Goal: Find specific page/section: Find specific page/section

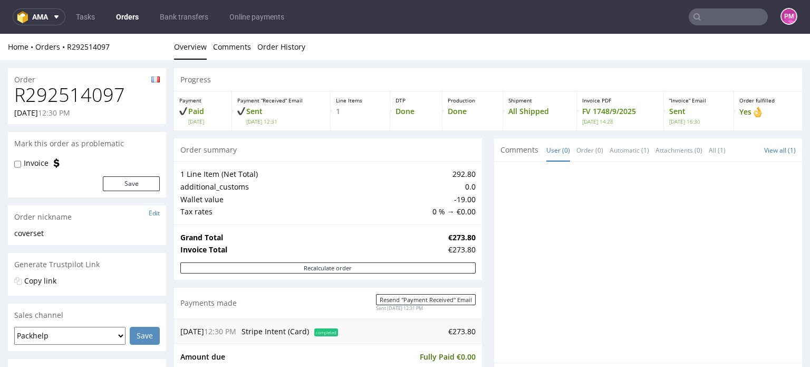
scroll to position [317, 0]
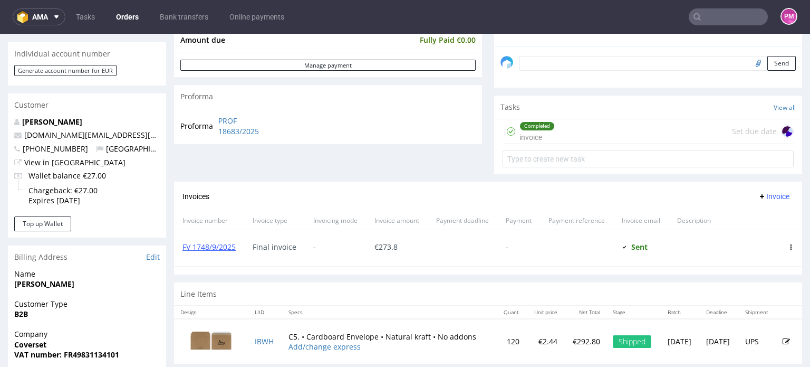
click at [737, 21] on input "text" at bounding box center [728, 16] width 79 height 17
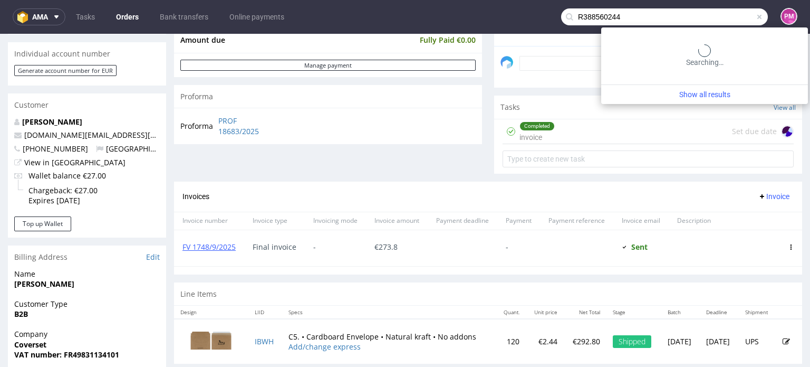
type input "R388560244"
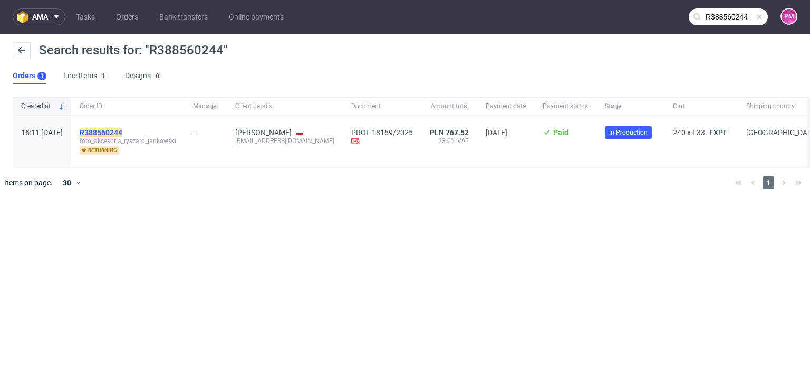
click at [122, 130] on mark "R388560244" at bounding box center [101, 132] width 43 height 8
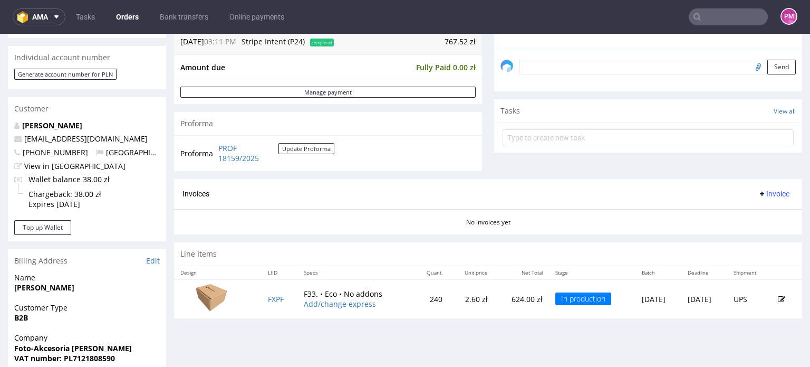
scroll to position [264, 0]
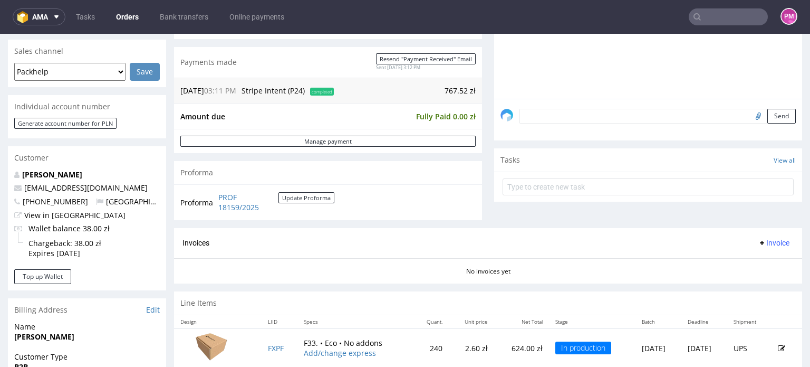
click at [702, 17] on input "text" at bounding box center [728, 16] width 79 height 17
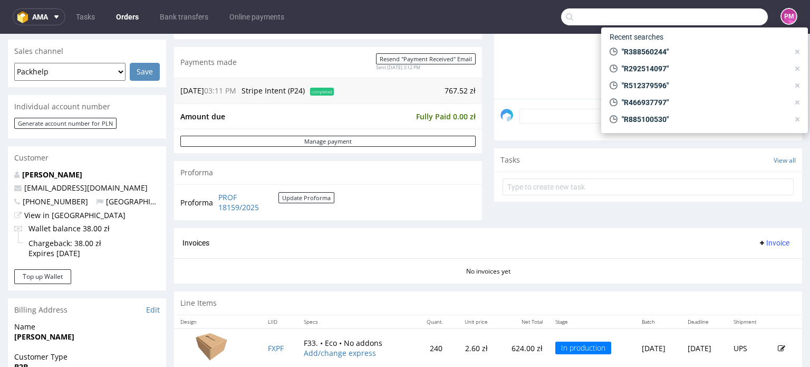
paste input "R943773602"
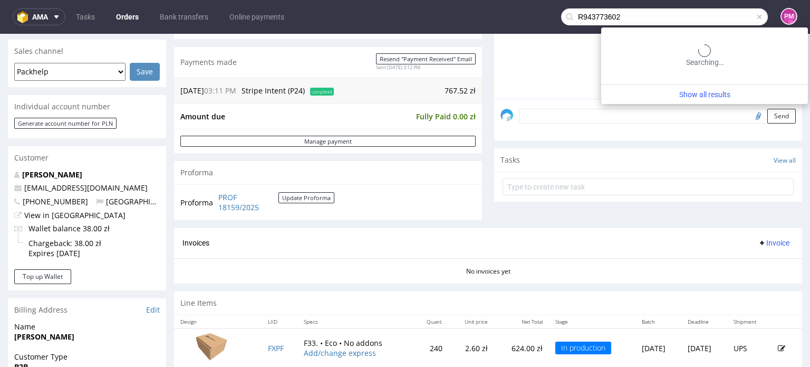
type input "R943773602"
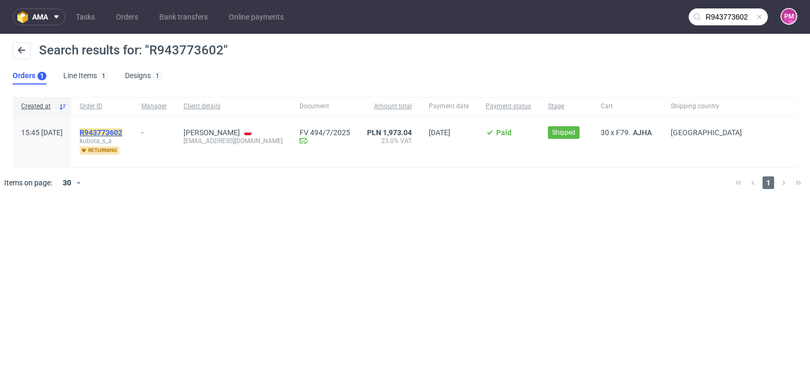
click at [122, 128] on mark "R943773602" at bounding box center [101, 132] width 43 height 8
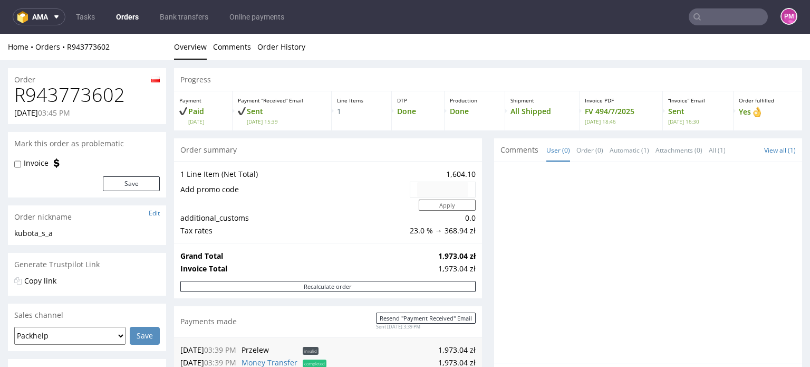
scroll to position [53, 0]
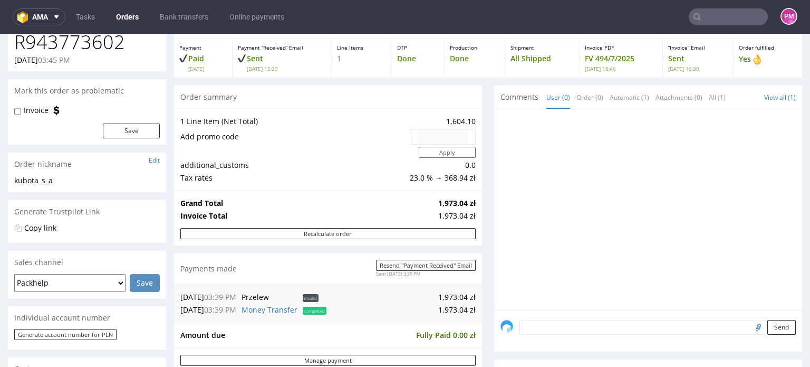
click at [725, 13] on input "text" at bounding box center [728, 16] width 79 height 17
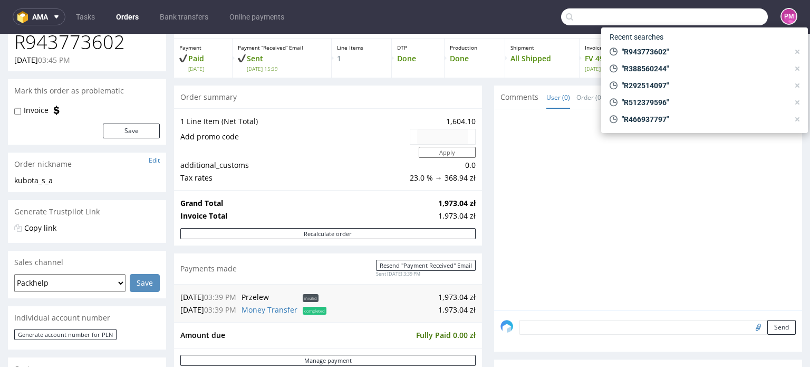
paste input "R419454075"
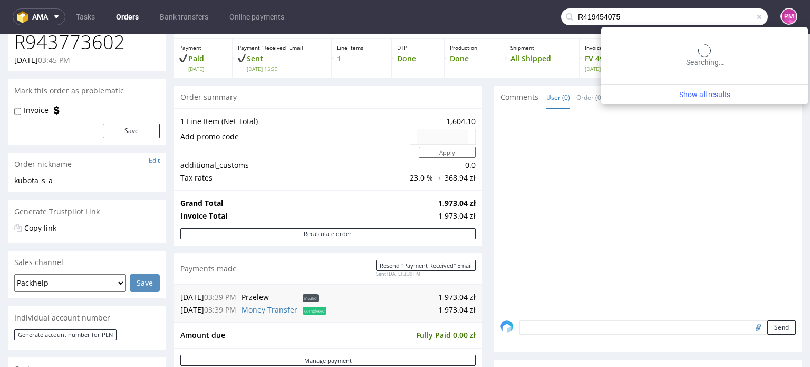
type input "R419454075"
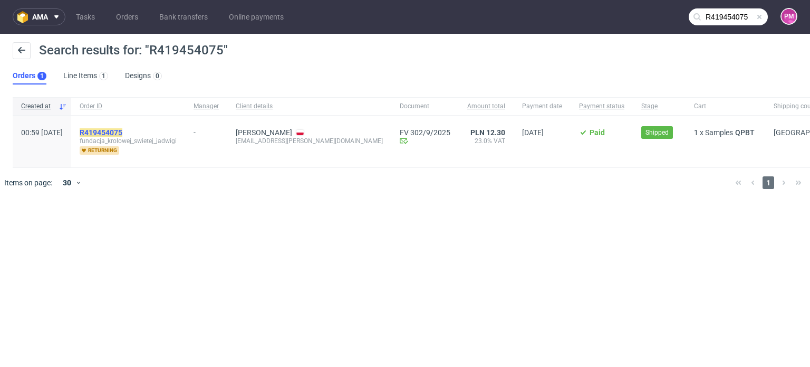
click at [116, 130] on mark "R419454075" at bounding box center [101, 132] width 43 height 8
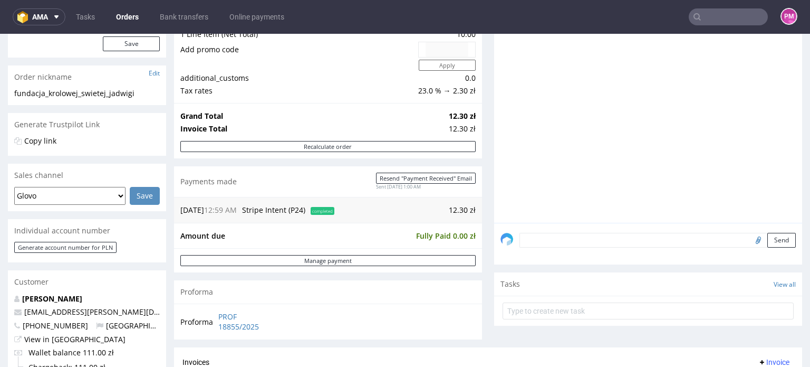
scroll to position [158, 0]
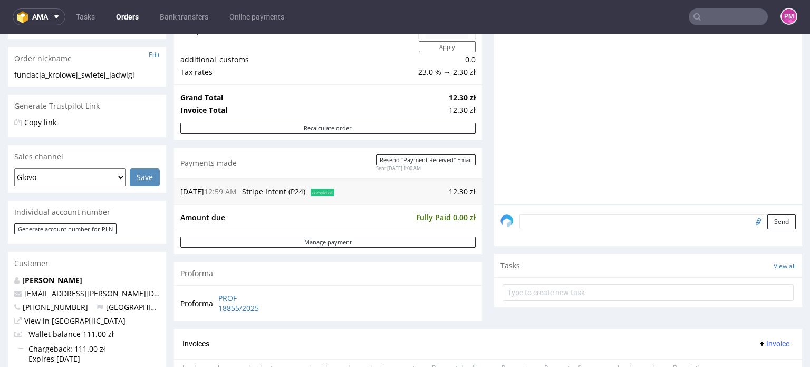
click at [326, 192] on span "completed" at bounding box center [323, 192] width 24 height 8
drag, startPoint x: 202, startPoint y: 192, endPoint x: 221, endPoint y: 194, distance: 18.5
click at [202, 192] on td "[DATE] 12:59 AM" at bounding box center [209, 191] width 59 height 13
click at [236, 192] on span "12:59 AM" at bounding box center [220, 191] width 33 height 10
click at [451, 192] on td "12.30 zł" at bounding box center [406, 191] width 139 height 13
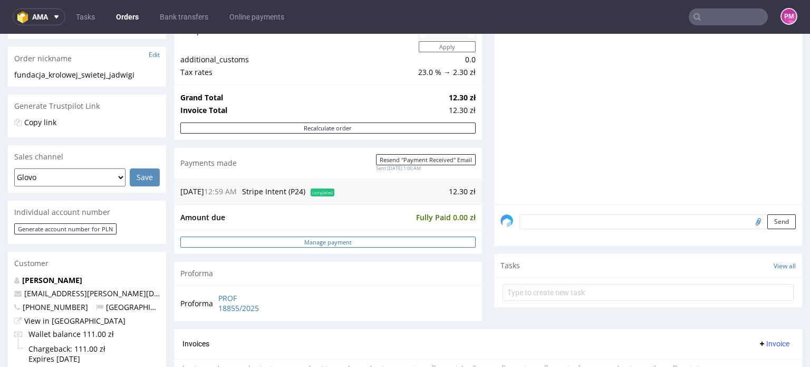
click at [263, 243] on link "Manage payment" at bounding box center [327, 241] width 295 height 11
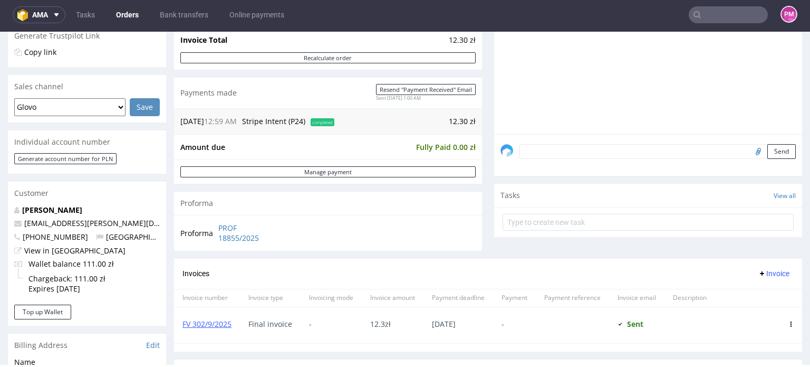
scroll to position [211, 0]
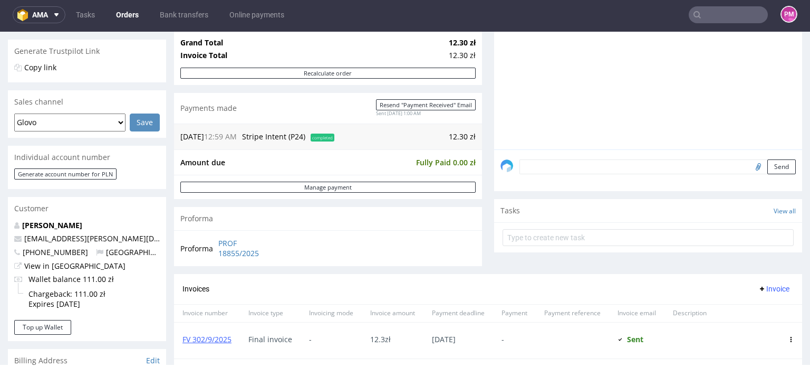
click at [715, 13] on input "text" at bounding box center [728, 14] width 79 height 17
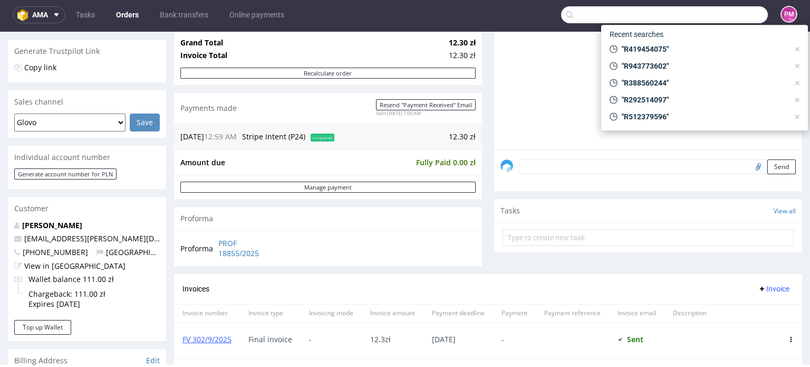
paste input "R139050588"
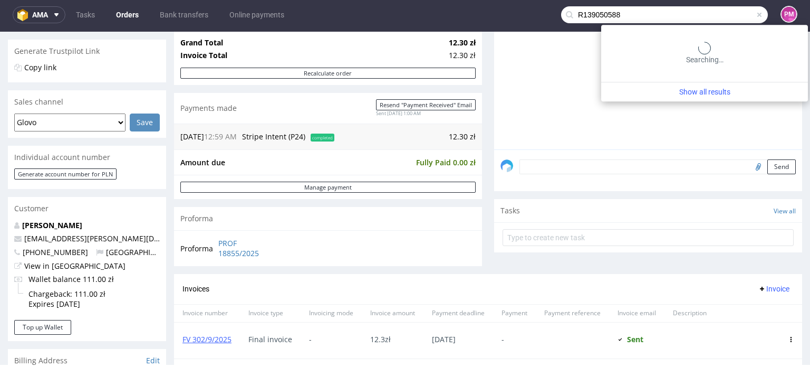
type input "R139050588"
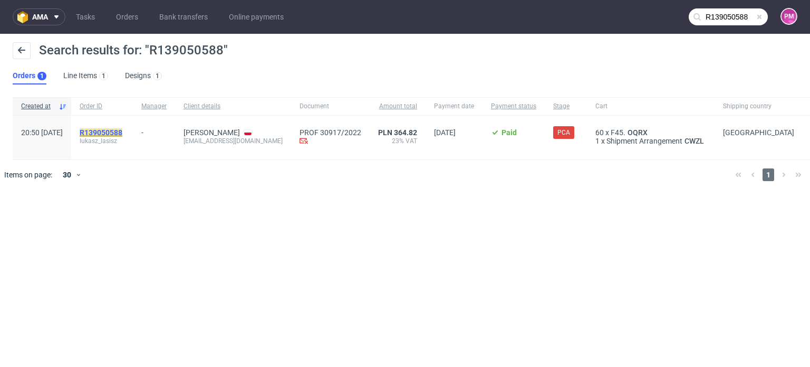
click at [122, 130] on mark "R139050588" at bounding box center [101, 132] width 43 height 8
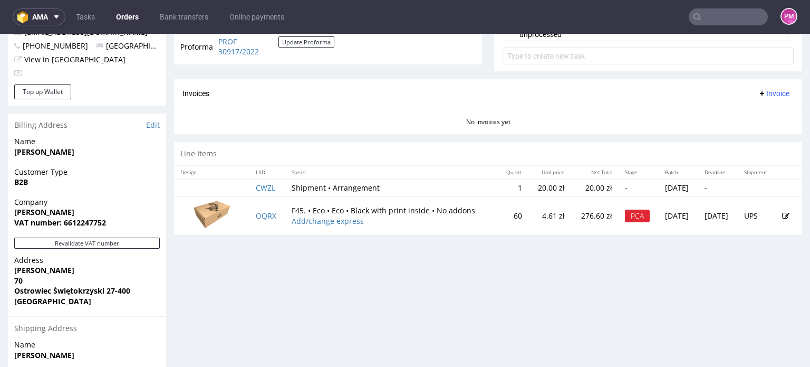
scroll to position [422, 0]
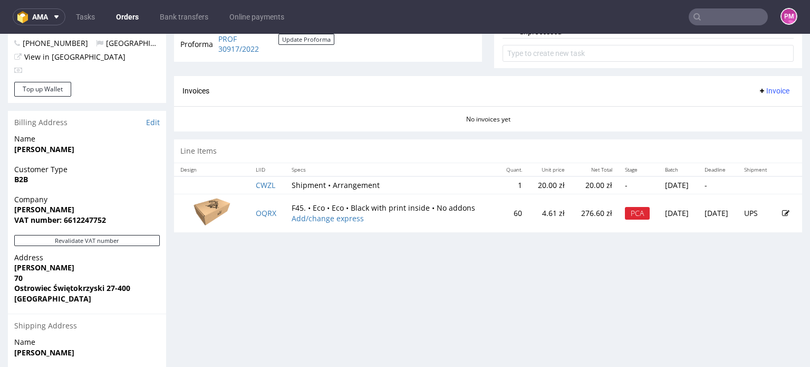
click at [625, 212] on div "PCA" at bounding box center [637, 213] width 25 height 13
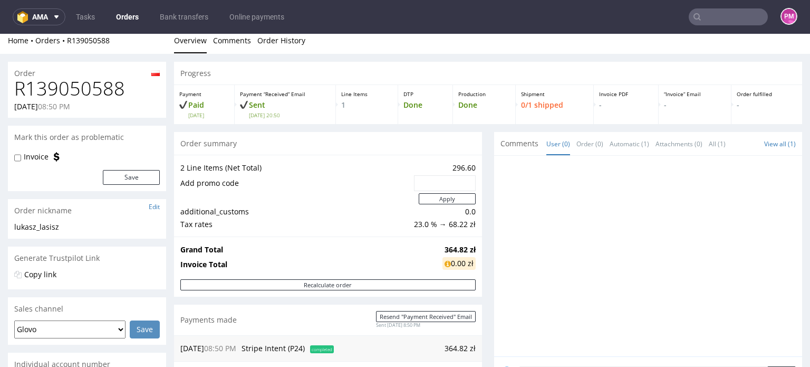
scroll to position [0, 0]
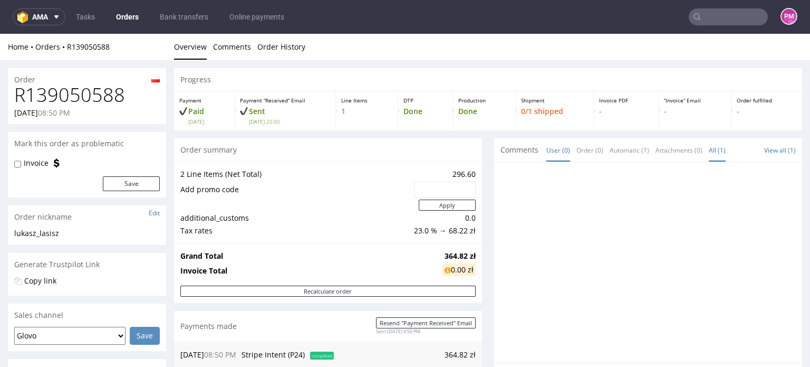
click at [709, 154] on link "All (1)" at bounding box center [717, 150] width 17 height 23
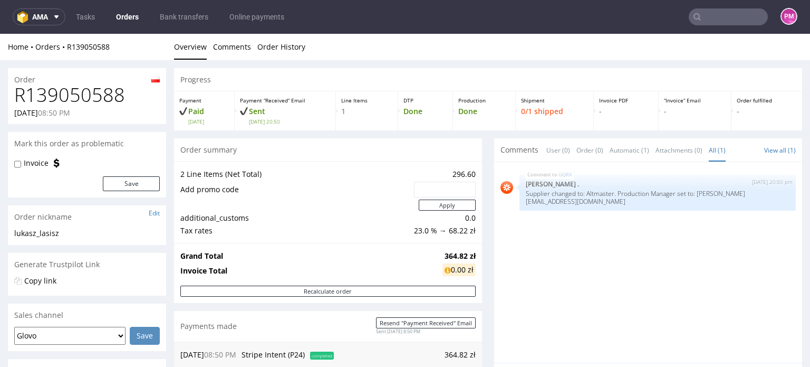
click at [738, 19] on input "text" at bounding box center [728, 16] width 79 height 17
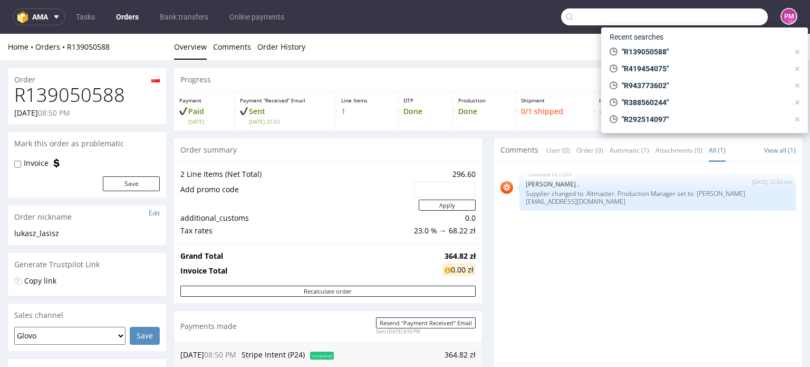
paste input "R321278085"
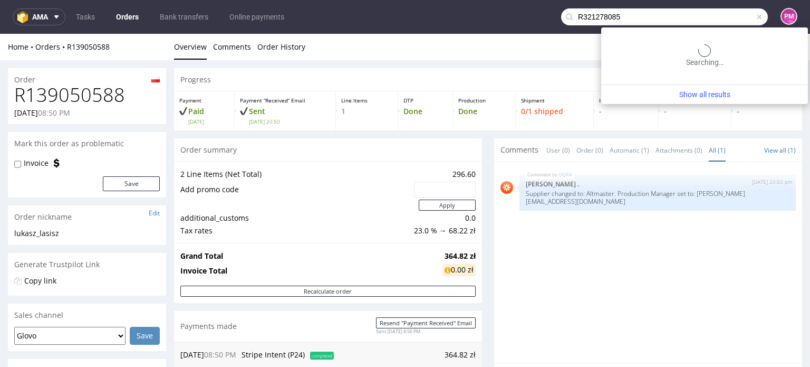
type input "R321278085"
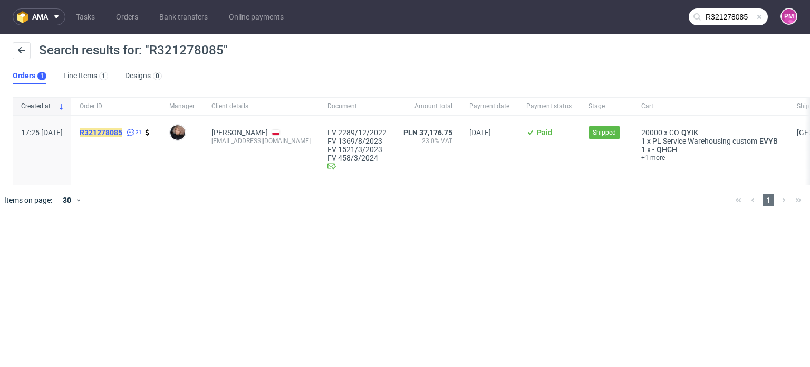
click at [122, 132] on mark "R321278085" at bounding box center [101, 132] width 43 height 8
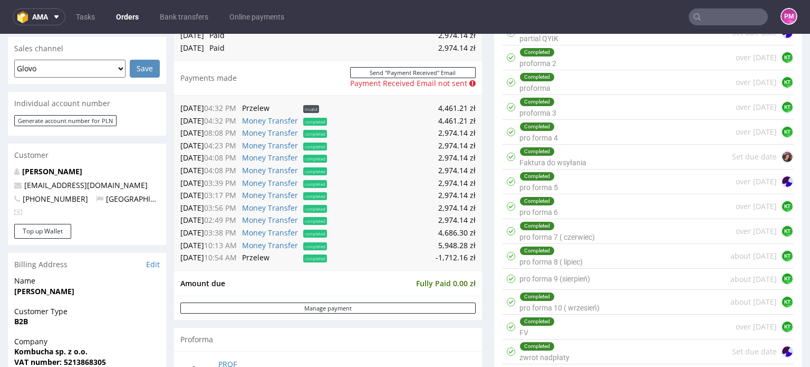
scroll to position [422, 0]
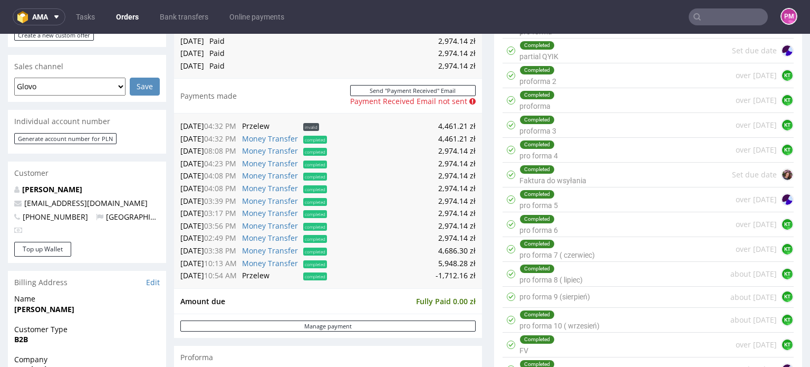
click at [700, 18] on input "text" at bounding box center [728, 16] width 79 height 17
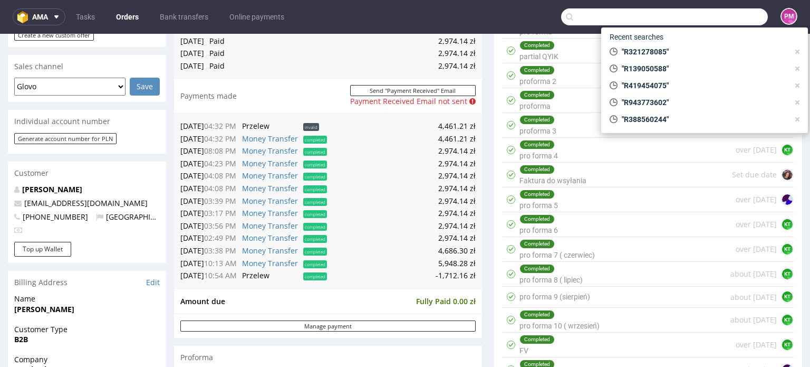
paste input "R651269817"
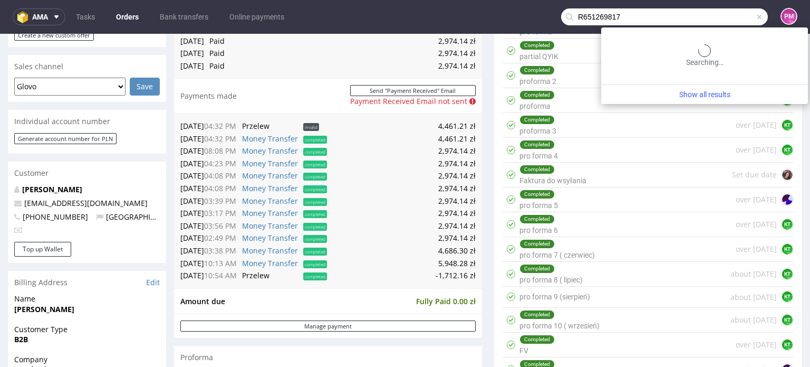
type input "R651269817"
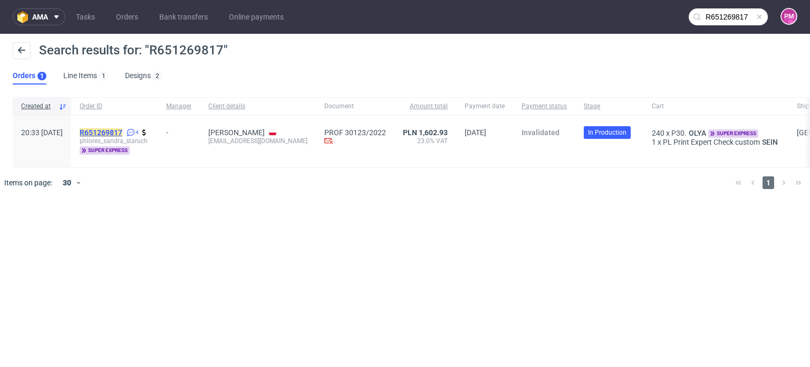
click at [122, 133] on mark "R651269817" at bounding box center [101, 132] width 43 height 8
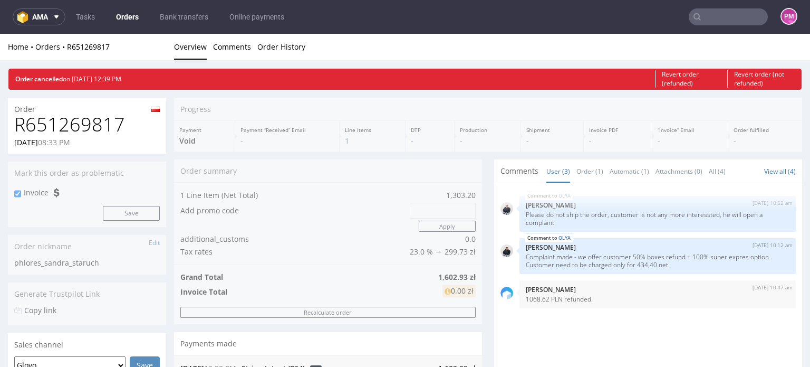
click at [733, 16] on input "text" at bounding box center [728, 16] width 79 height 17
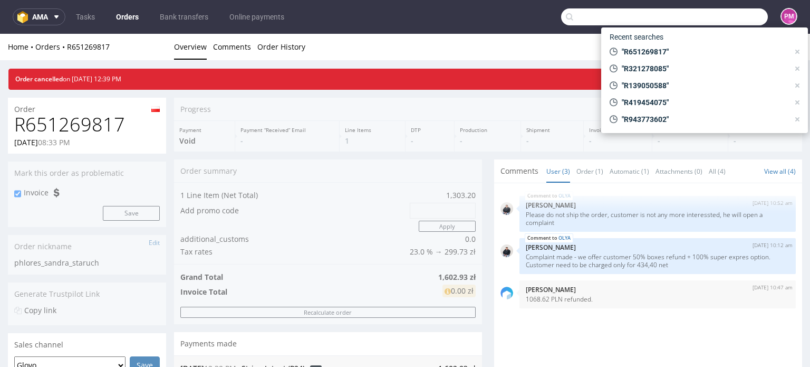
paste input "R700696069"
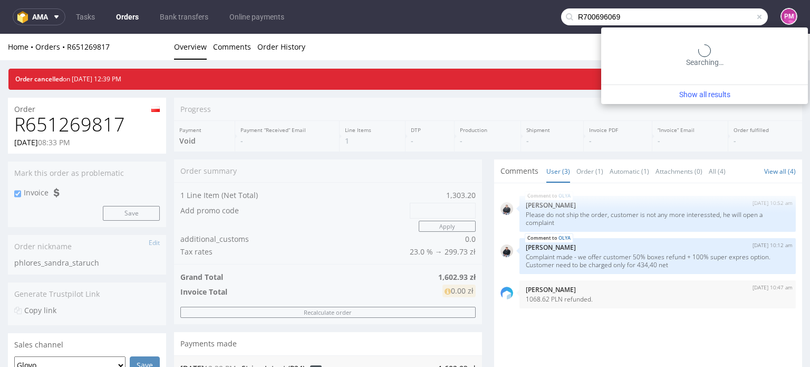
type input "R700696069"
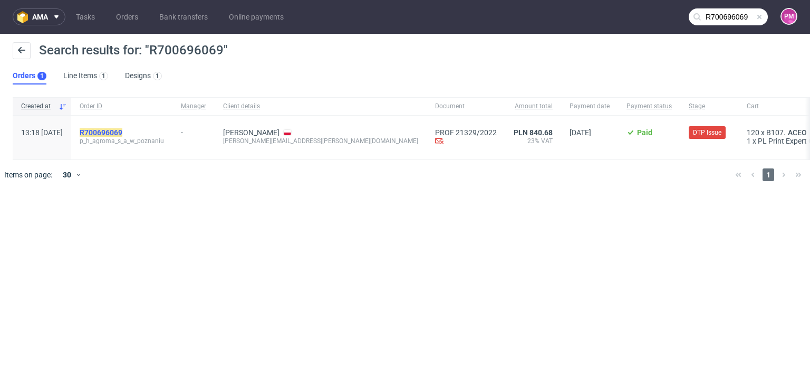
click at [122, 133] on mark "R700696069" at bounding box center [101, 132] width 43 height 8
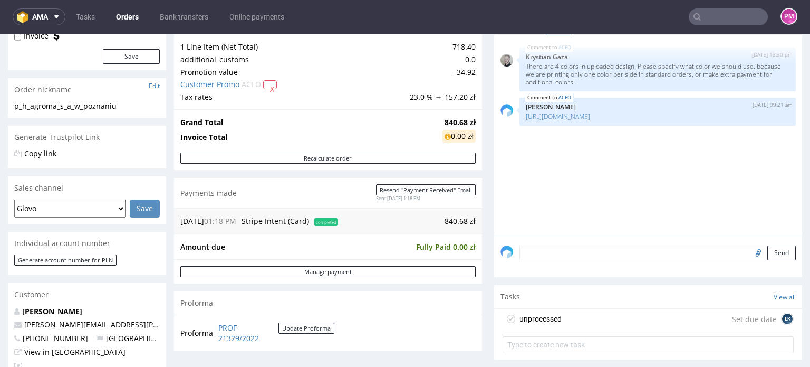
scroll to position [106, 0]
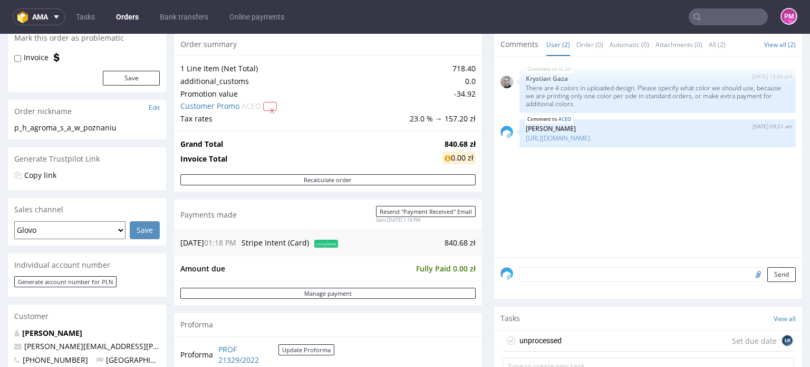
click at [715, 21] on input "text" at bounding box center [728, 16] width 79 height 17
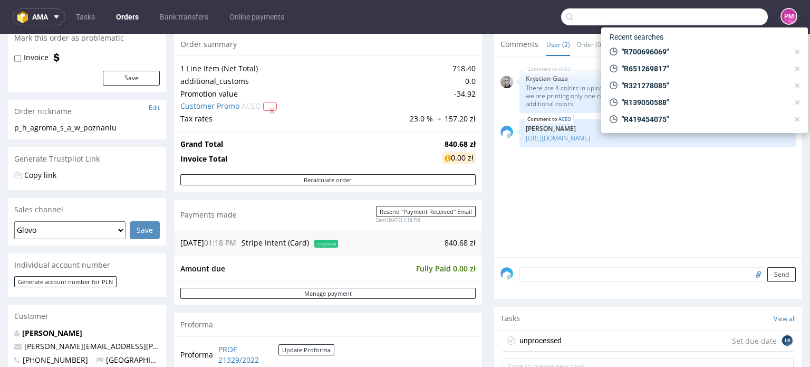
paste input "R314422681"
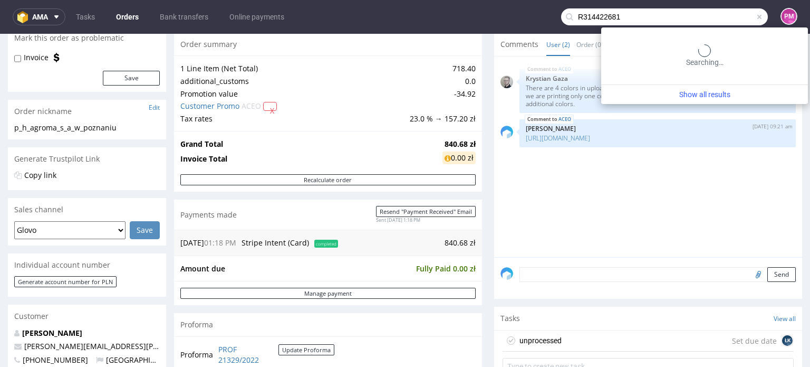
type input "R314422681"
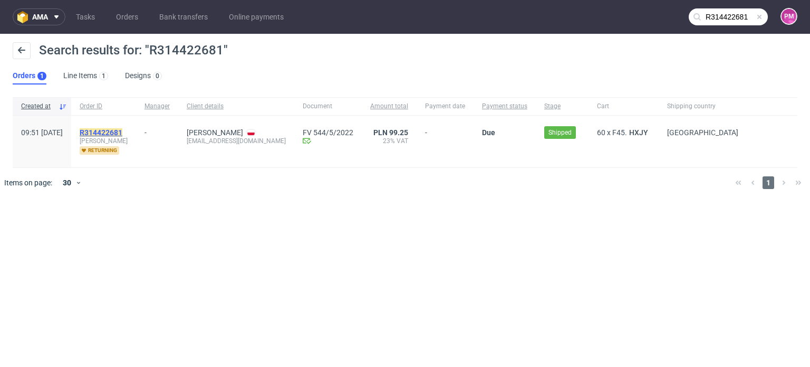
click at [122, 132] on mark "R314422681" at bounding box center [101, 132] width 43 height 8
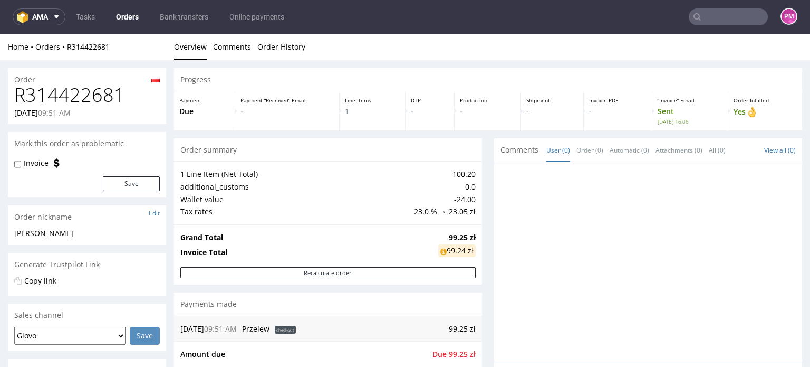
drag, startPoint x: 706, startPoint y: 12, endPoint x: 715, endPoint y: 20, distance: 12.0
click at [706, 12] on input "text" at bounding box center [728, 16] width 79 height 17
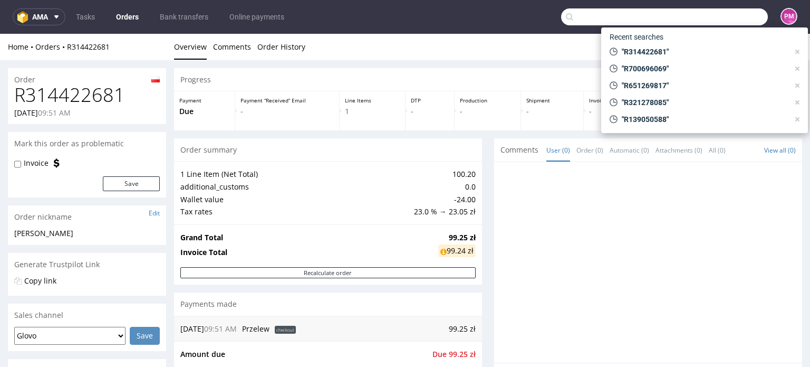
paste input "R715488851"
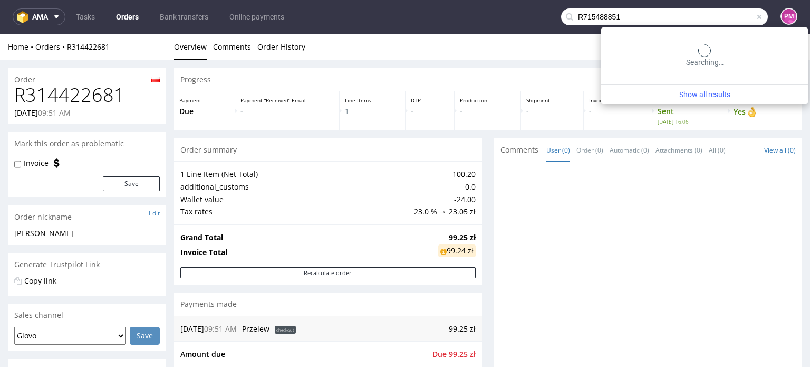
type input "R715488851"
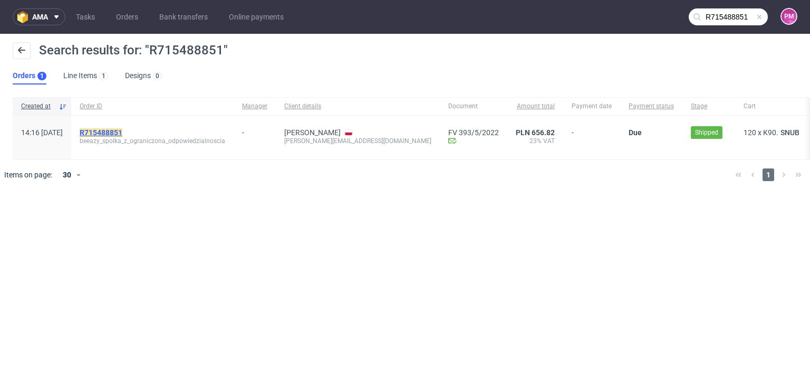
click at [122, 132] on mark "R715488851" at bounding box center [101, 132] width 43 height 8
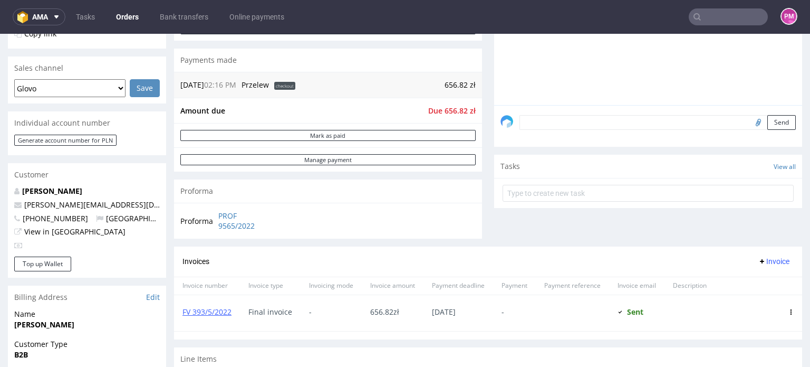
scroll to position [106, 0]
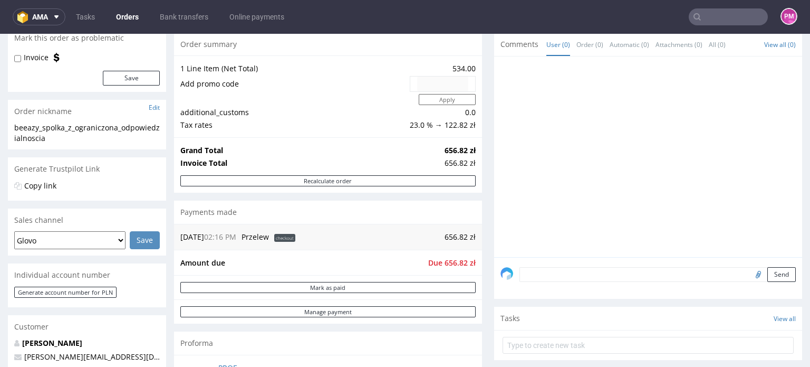
click at [705, 22] on input "text" at bounding box center [728, 16] width 79 height 17
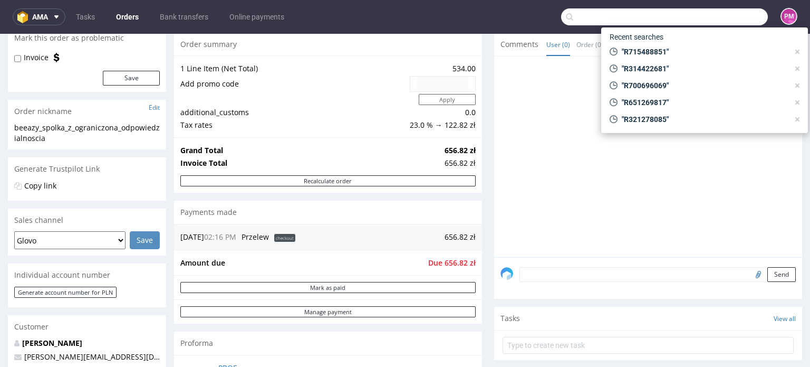
paste input "[EMAIL_ADDRESS][DOMAIN_NAME]"
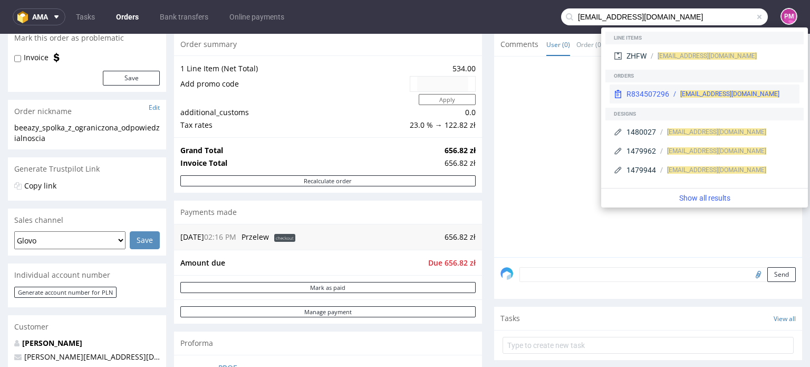
type input "[EMAIL_ADDRESS][DOMAIN_NAME]"
click at [722, 91] on span "[EMAIL_ADDRESS][DOMAIN_NAME]" at bounding box center [730, 93] width 99 height 7
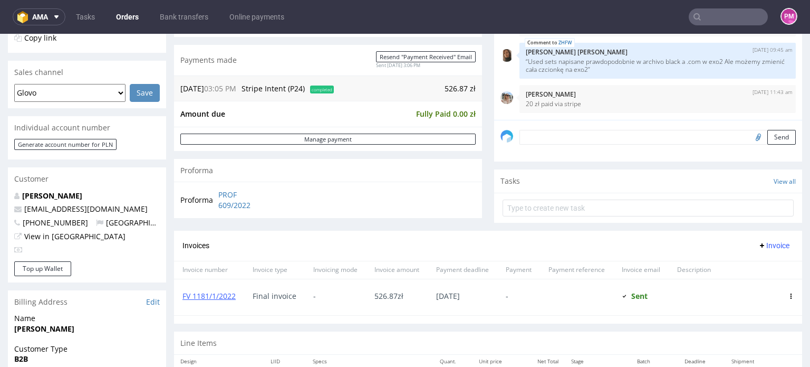
scroll to position [211, 0]
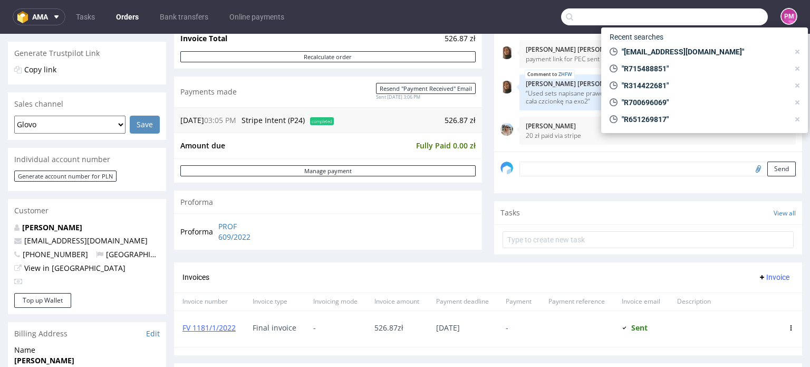
click at [731, 15] on input "text" at bounding box center [664, 16] width 207 height 17
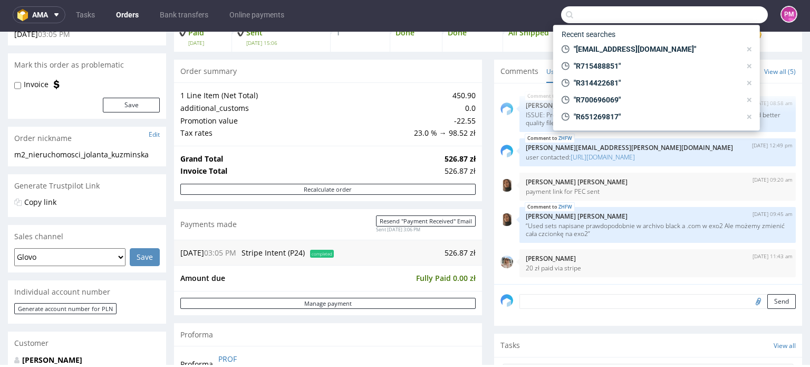
scroll to position [51, 0]
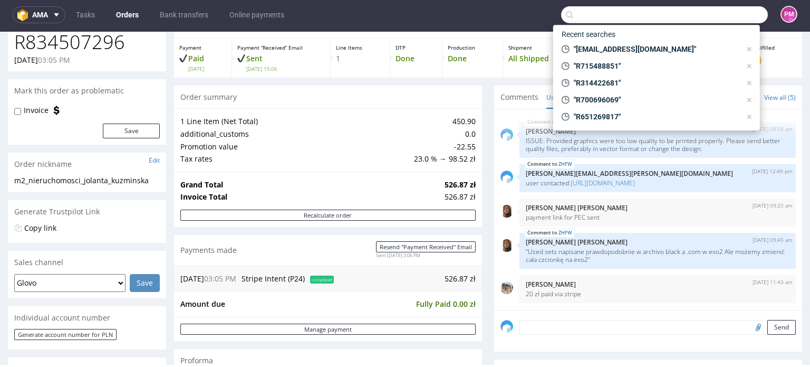
click at [593, 16] on input "text" at bounding box center [664, 14] width 207 height 17
paste input "R842820653"
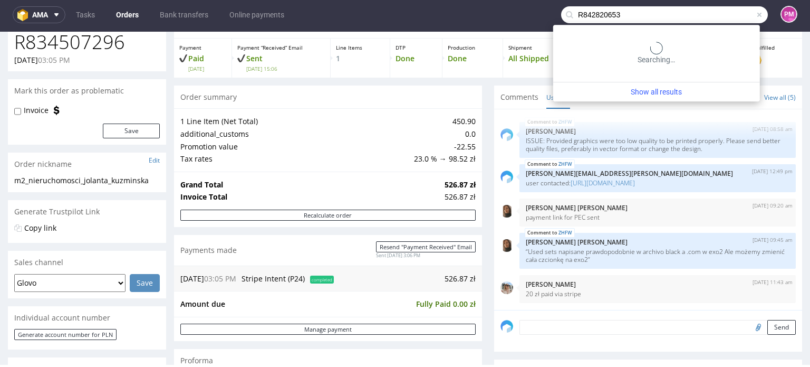
type input "R842820653"
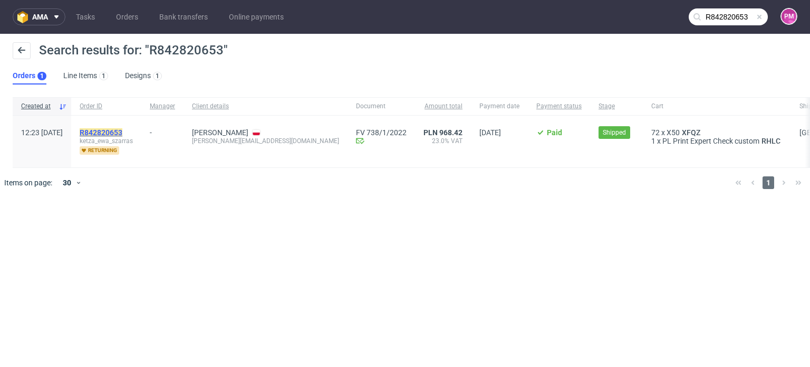
click at [122, 128] on mark "R842820653" at bounding box center [101, 132] width 43 height 8
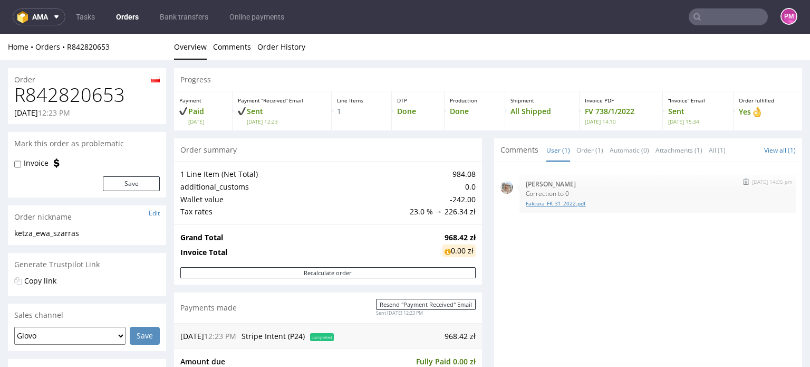
click at [530, 204] on link "Faktura_FK_31_2022.pdf" at bounding box center [658, 203] width 264 height 8
click at [721, 16] on input "text" at bounding box center [728, 16] width 79 height 17
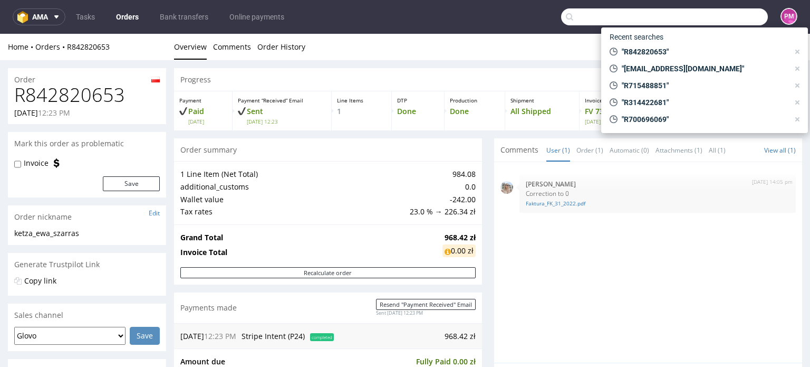
paste input "R861514036"
type input "R861514036"
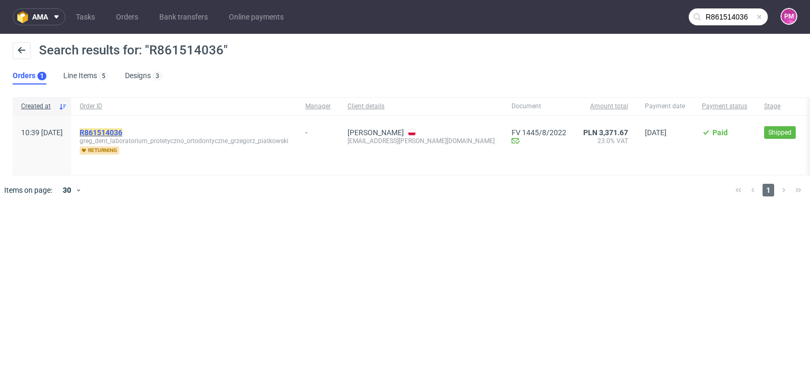
click at [122, 130] on mark "R861514036" at bounding box center [101, 132] width 43 height 8
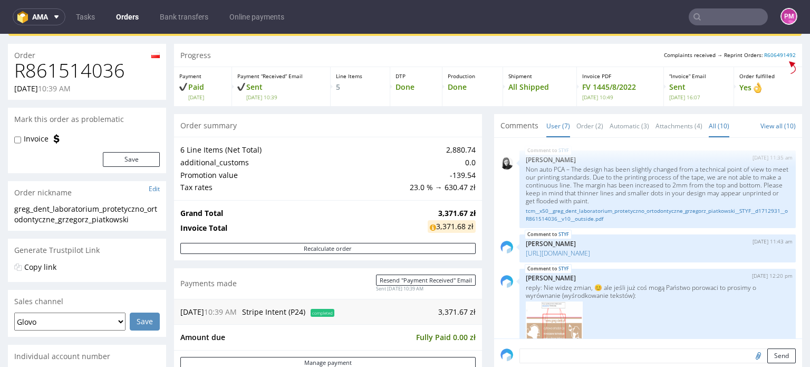
click at [714, 126] on link "All (10)" at bounding box center [719, 125] width 21 height 23
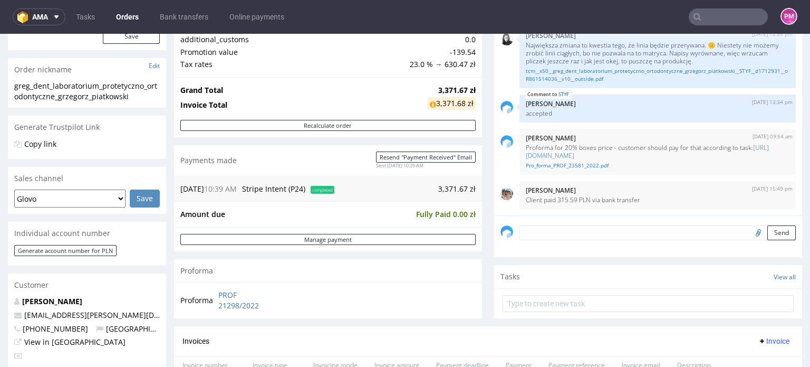
scroll to position [158, 0]
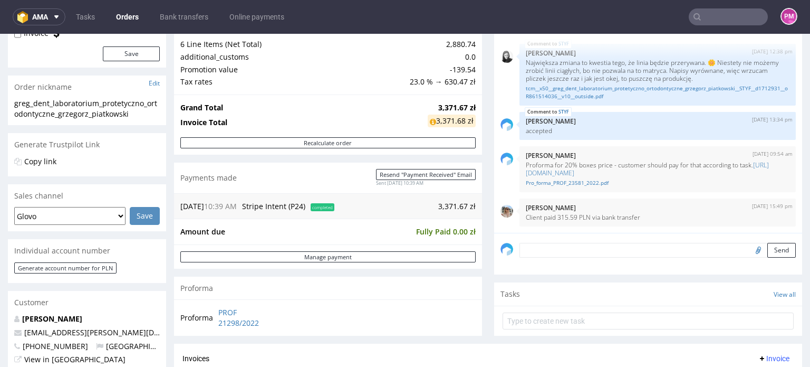
click at [281, 206] on span "Stripe Intent (P24)" at bounding box center [273, 206] width 63 height 10
click at [327, 206] on span "completed" at bounding box center [323, 207] width 24 height 8
click at [568, 217] on p "Client paid 315.59 PLN via bank transfer" at bounding box center [658, 217] width 264 height 8
click at [712, 24] on input "text" at bounding box center [728, 16] width 79 height 17
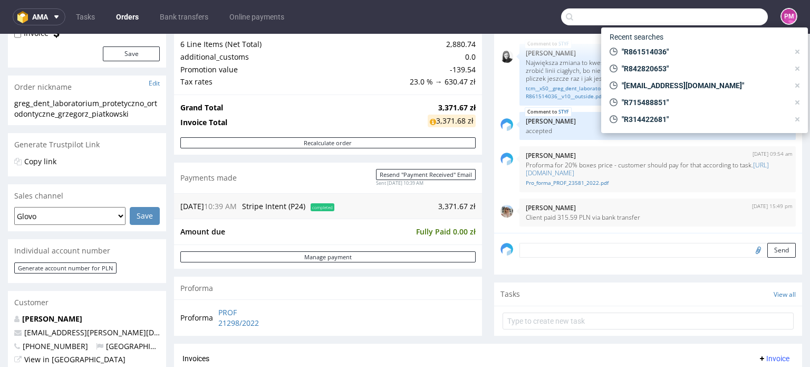
paste input "R720539006"
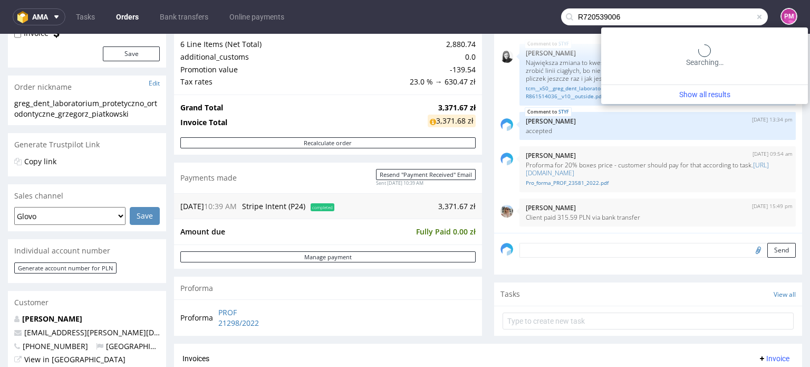
type input "R720539006"
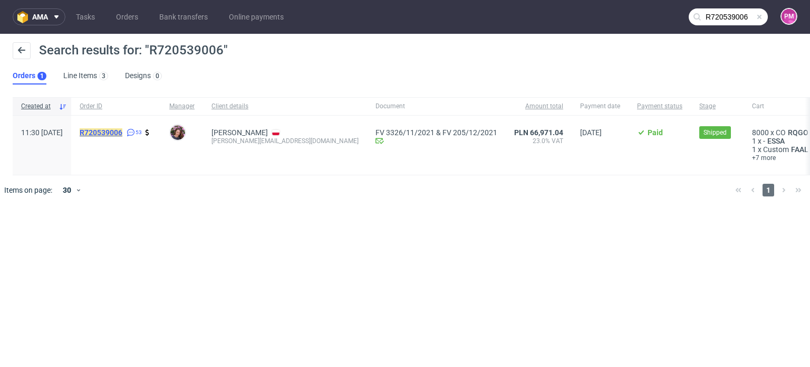
click at [122, 131] on mark "R720539006" at bounding box center [101, 132] width 43 height 8
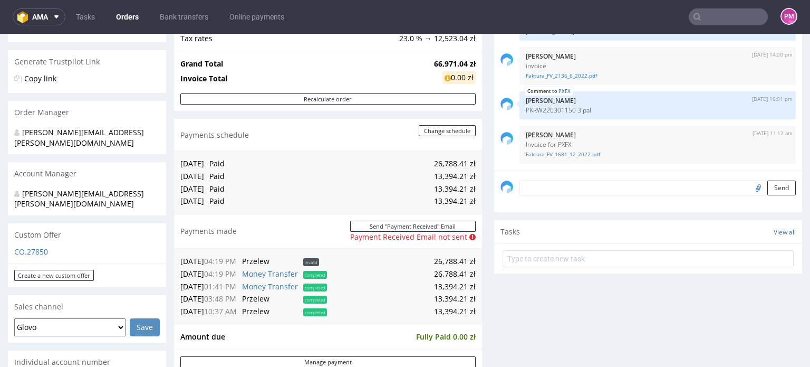
scroll to position [211, 0]
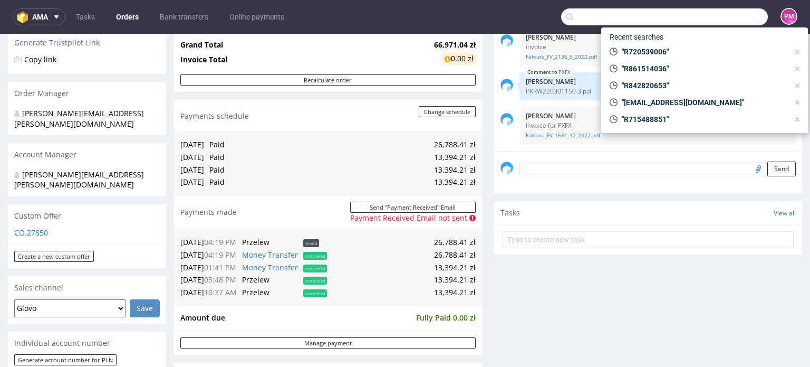
click at [720, 12] on input "text" at bounding box center [664, 16] width 207 height 17
paste input "R748376448"
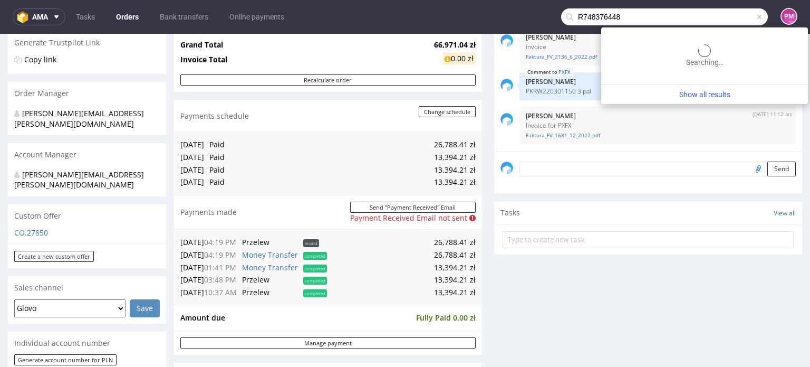
type input "R748376448"
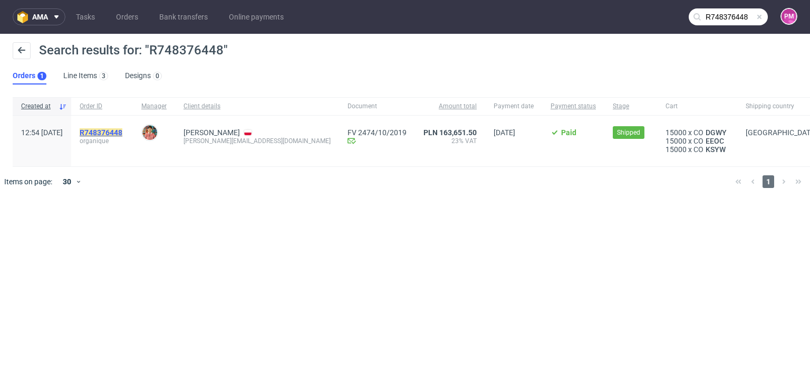
click at [122, 131] on mark "R748376448" at bounding box center [101, 132] width 43 height 8
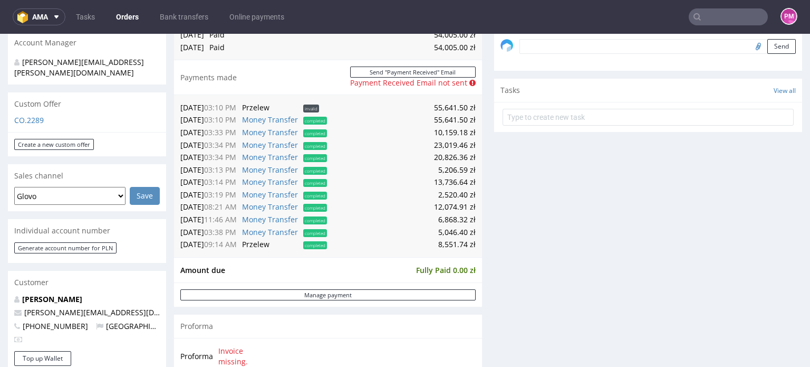
scroll to position [317, 0]
